Goal: Task Accomplishment & Management: Use online tool/utility

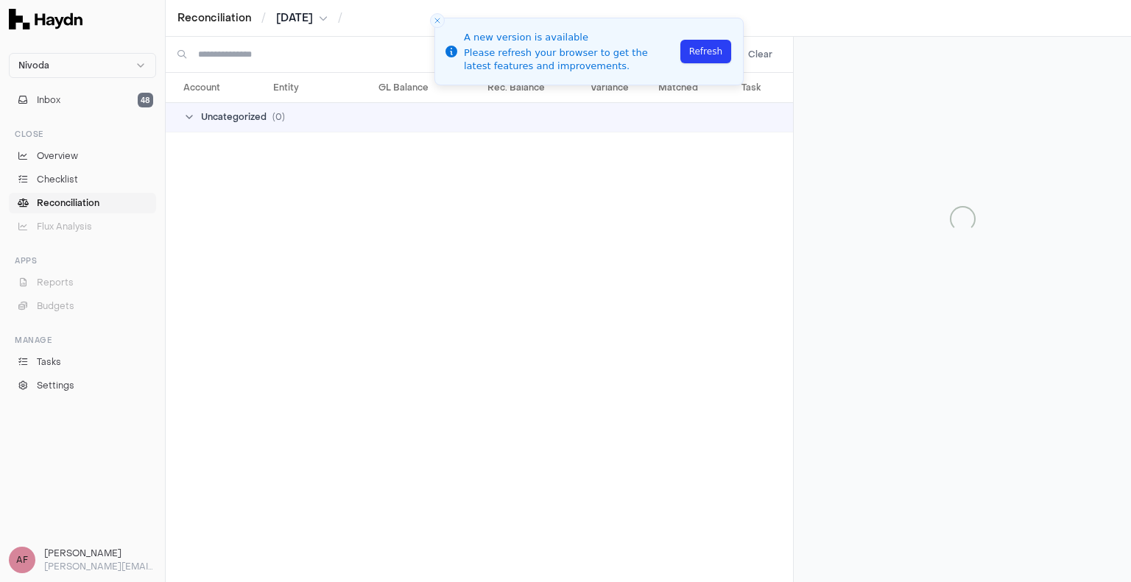
drag, startPoint x: 0, startPoint y: 0, endPoint x: 54, endPoint y: 202, distance: 208.8
click at [54, 202] on span "Reconciliation" at bounding box center [68, 203] width 63 height 13
click at [694, 59] on button "Refresh" at bounding box center [705, 52] width 51 height 24
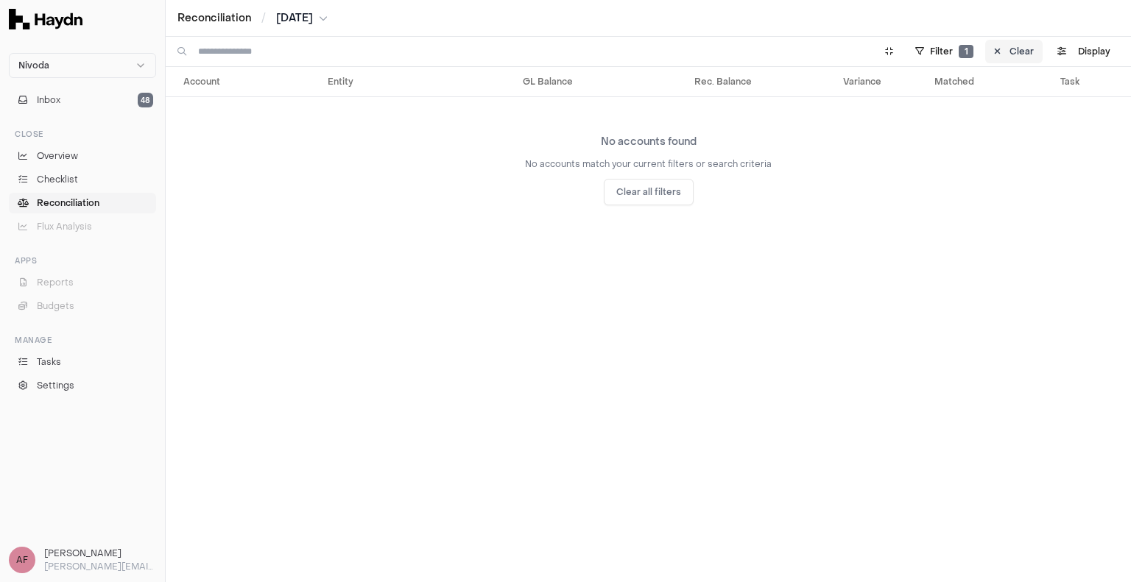
click at [1002, 52] on button "Clear" at bounding box center [1013, 52] width 57 height 24
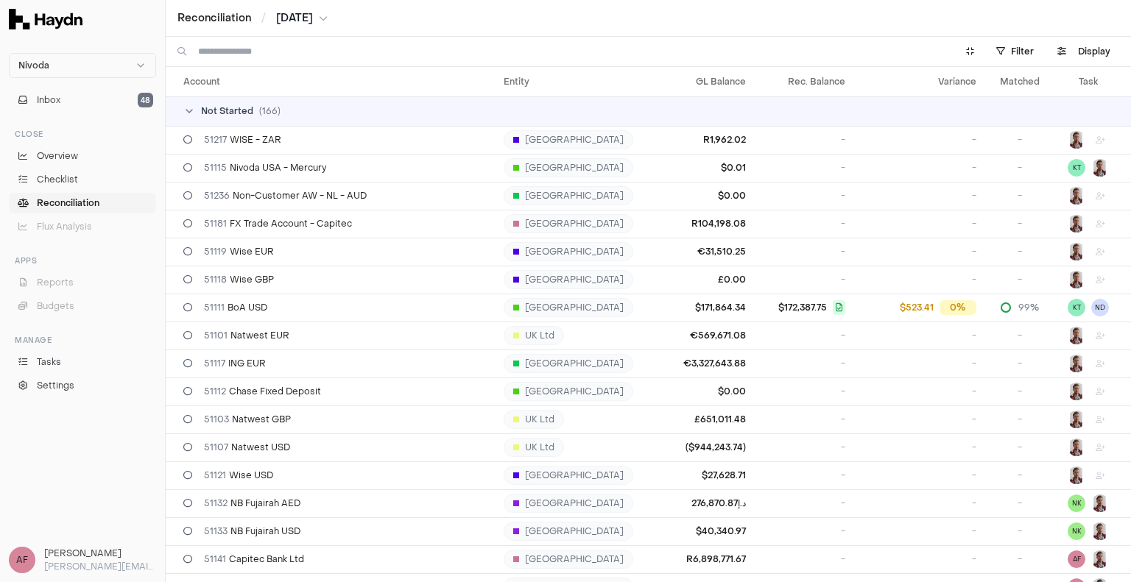
click at [71, 202] on span "Reconciliation" at bounding box center [68, 203] width 63 height 13
click at [282, 55] on input at bounding box center [568, 51] width 740 height 29
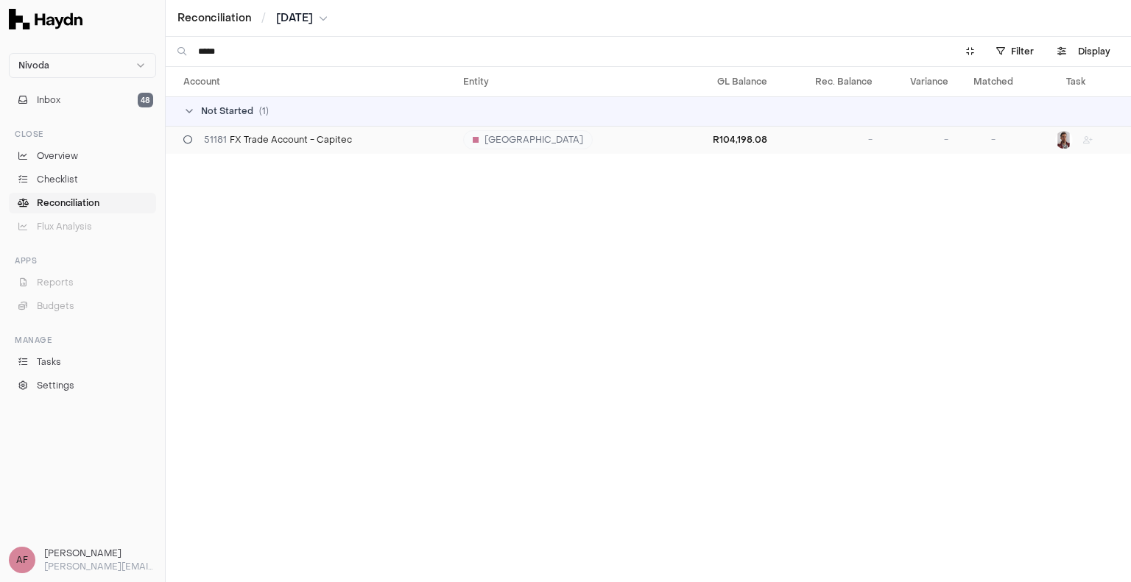
type input "*****"
click at [373, 141] on div "51181 FX Trade Account - Capitec" at bounding box center [317, 140] width 268 height 12
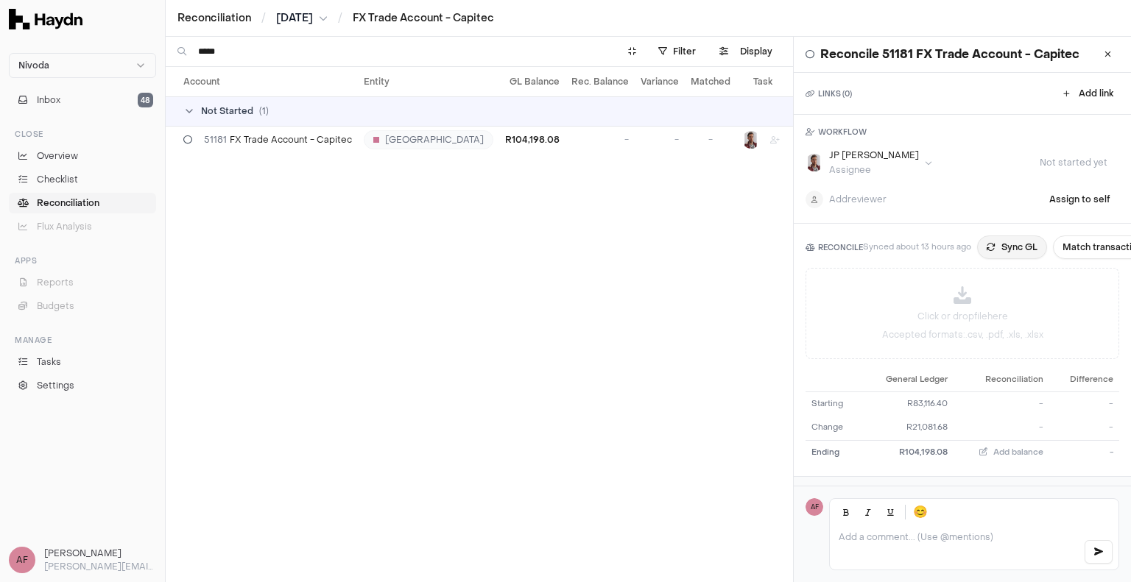
click at [1017, 243] on button "Sync GL" at bounding box center [1012, 248] width 70 height 24
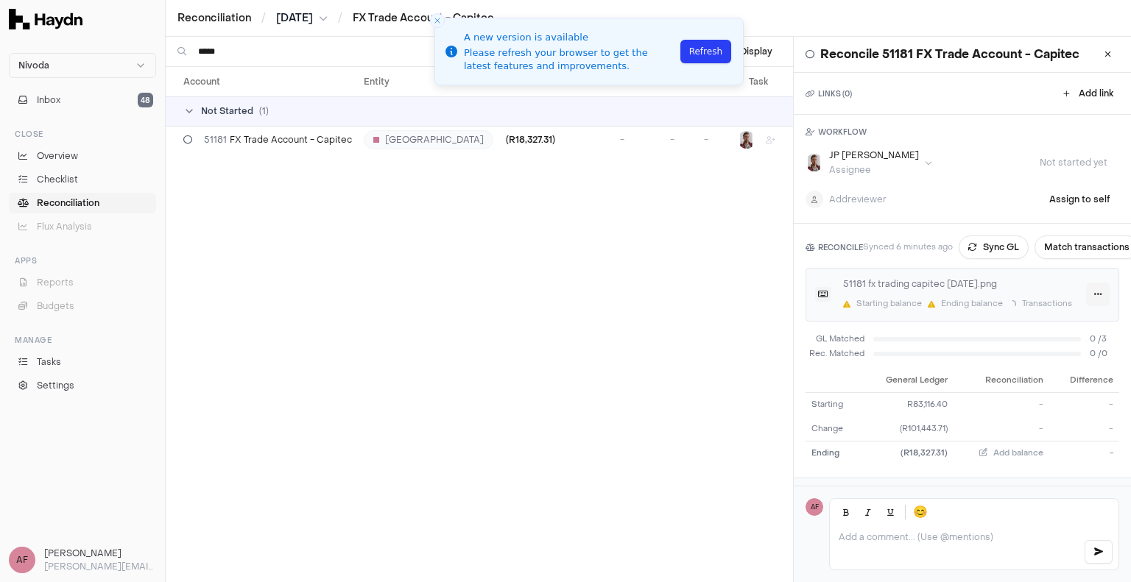
click at [1089, 300] on html "Nivoda Inbox 48 Close Overview Checklist Reconciliation Flux Analysis Apps Repo…" at bounding box center [565, 291] width 1131 height 582
click at [1049, 359] on div "Delete" at bounding box center [1051, 363] width 87 height 21
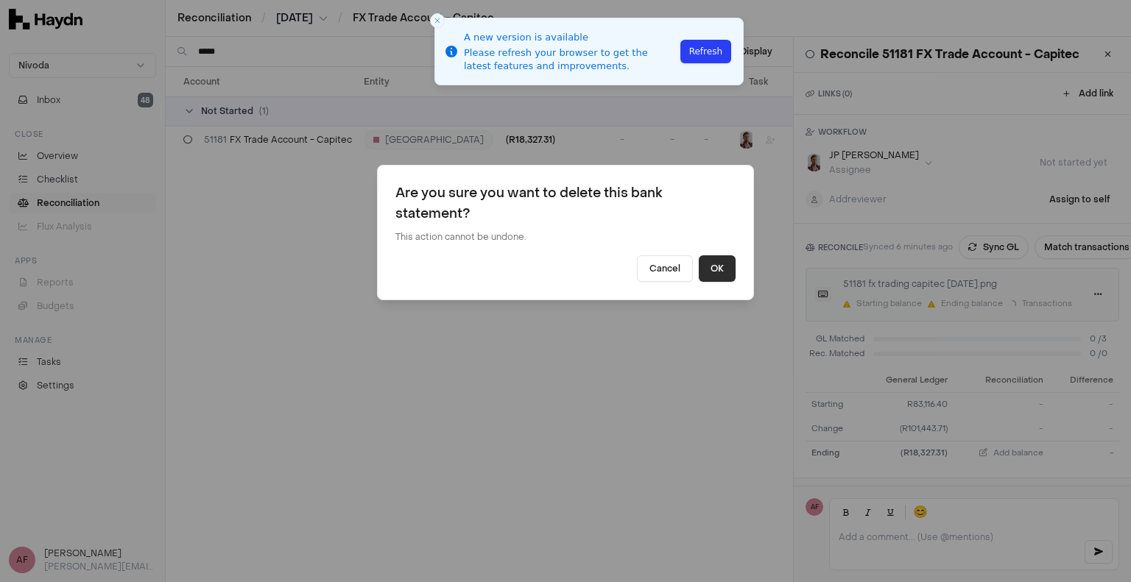
click at [718, 269] on button "OK" at bounding box center [717, 268] width 37 height 27
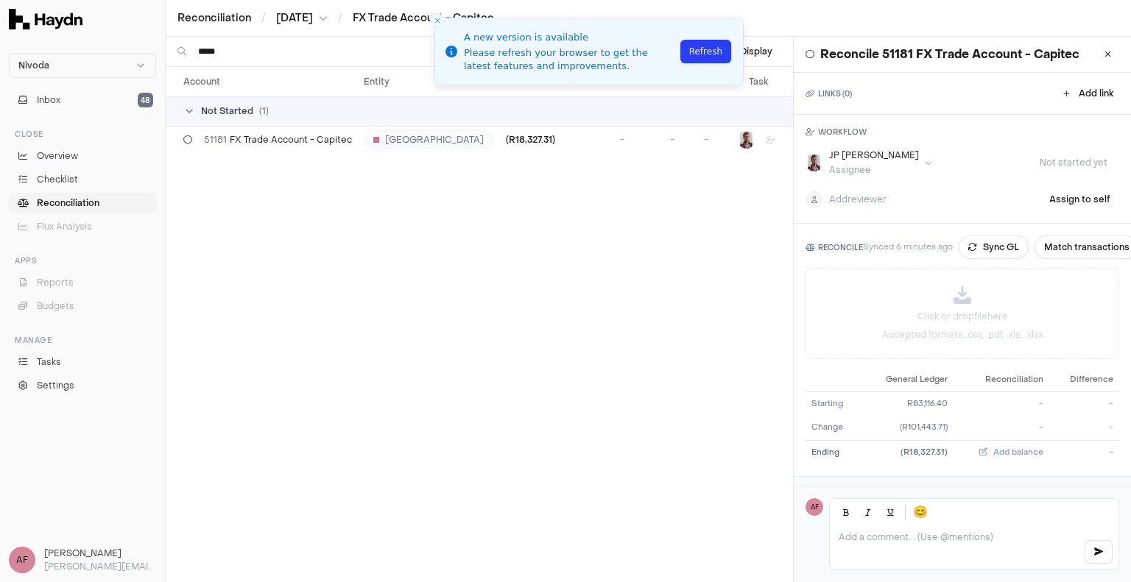
click at [328, 14] on icon "breadcrumb" at bounding box center [323, 18] width 9 height 9
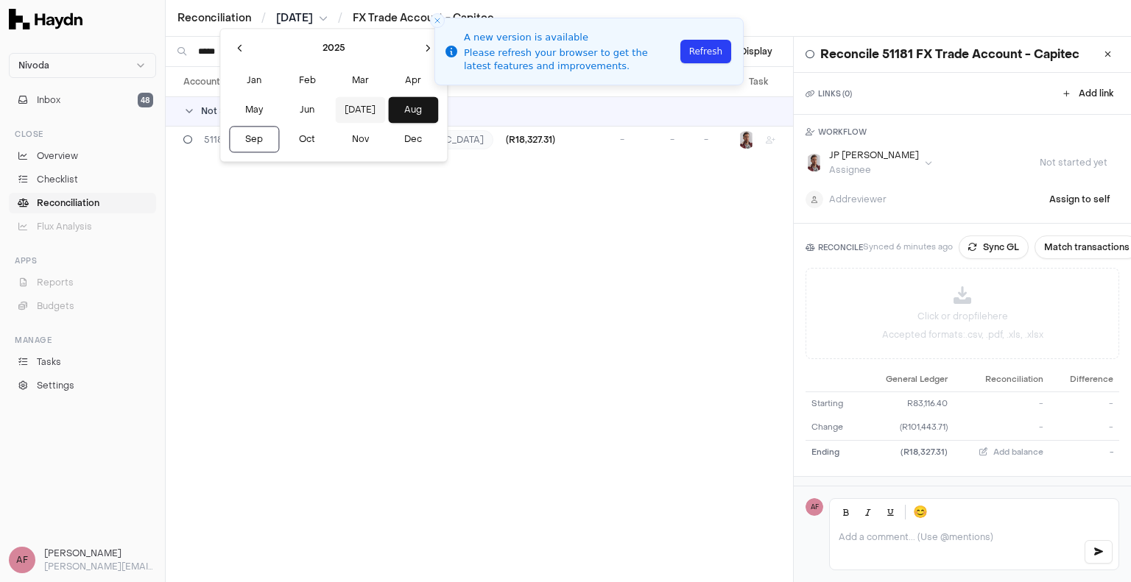
click at [335, 113] on button "Jul" at bounding box center [360, 109] width 50 height 27
